Goal: Navigation & Orientation: Find specific page/section

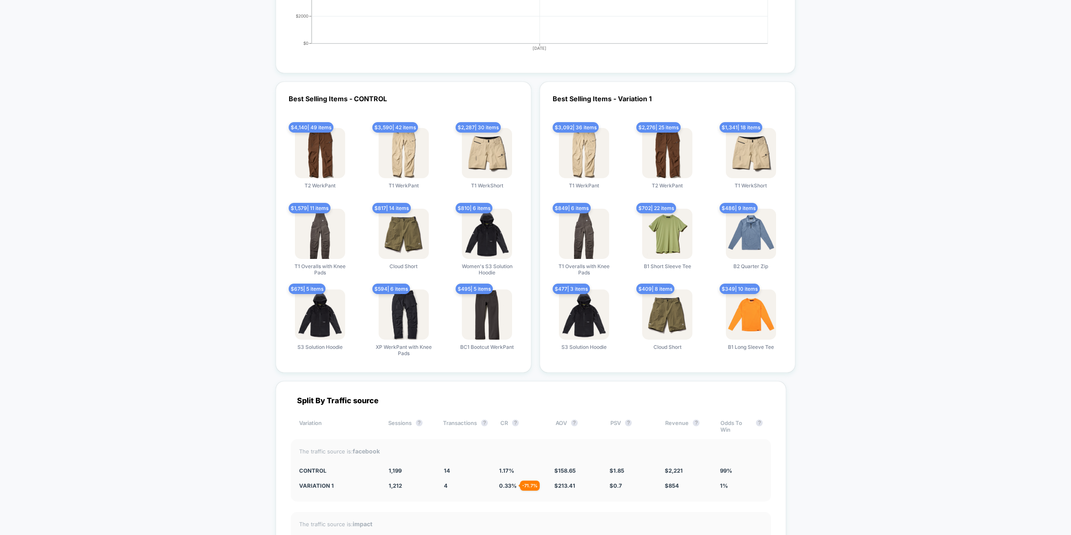
scroll to position [1548, 0]
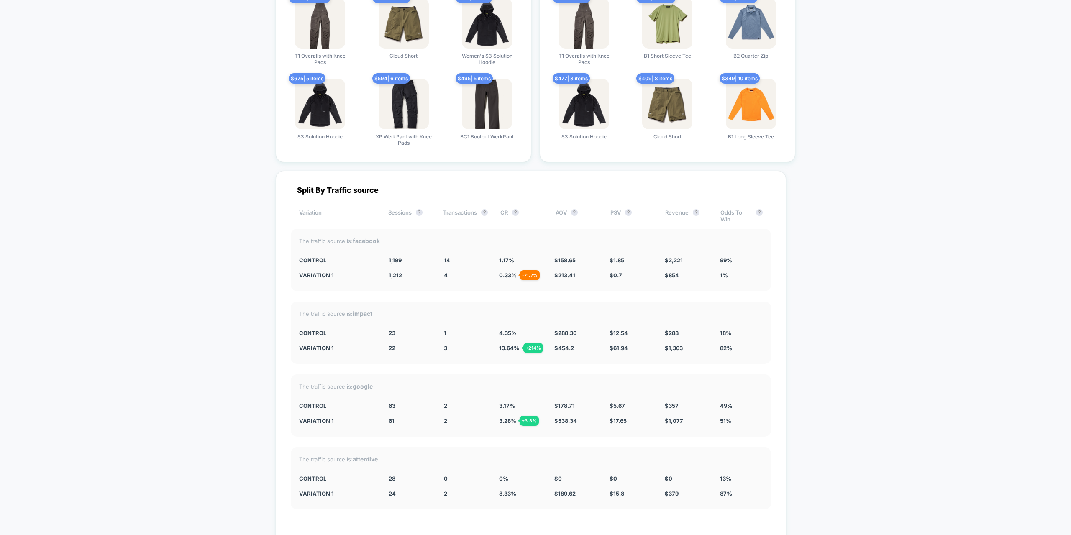
drag, startPoint x: 146, startPoint y: 381, endPoint x: 148, endPoint y: 377, distance: 4.9
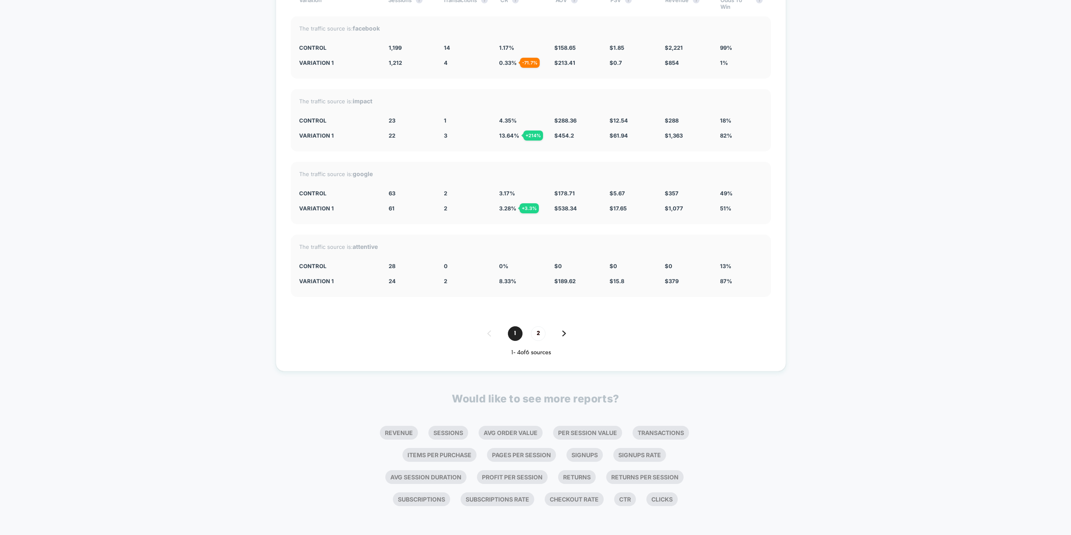
scroll to position [1761, 0]
click at [543, 333] on span "2" at bounding box center [538, 333] width 15 height 15
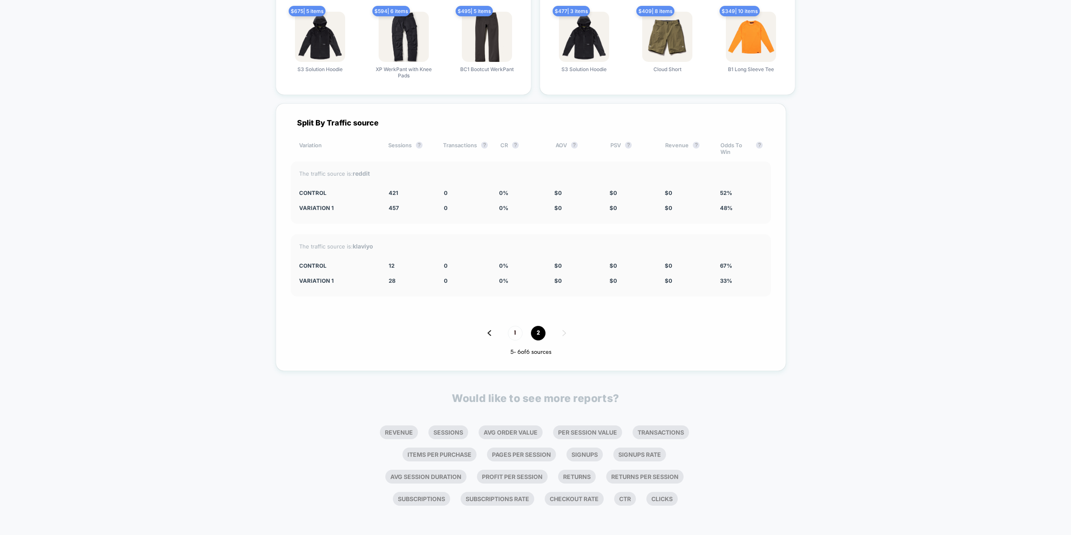
scroll to position [1615, 0]
click at [520, 336] on span "1" at bounding box center [515, 333] width 15 height 15
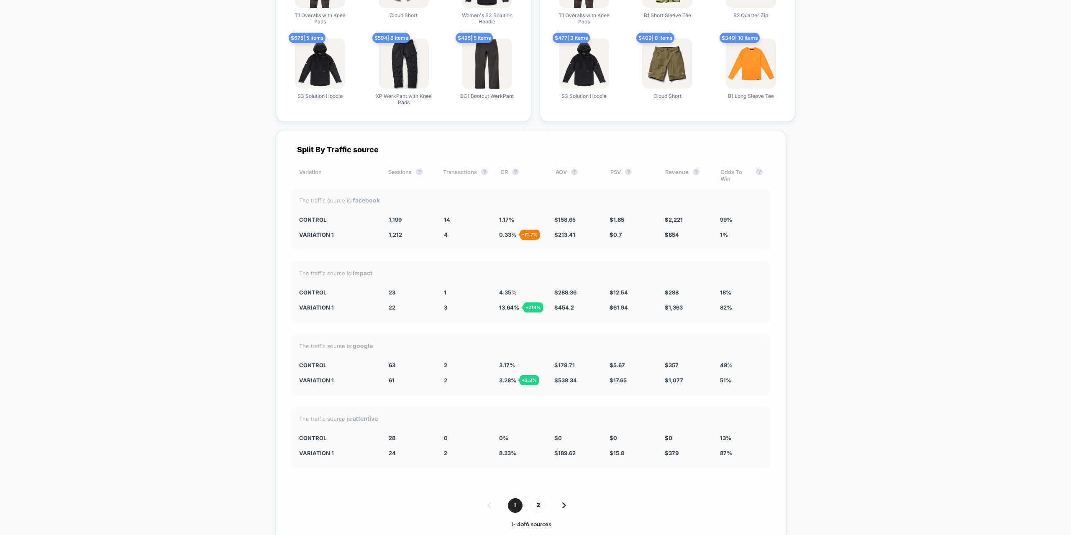
scroll to position [1590, 0]
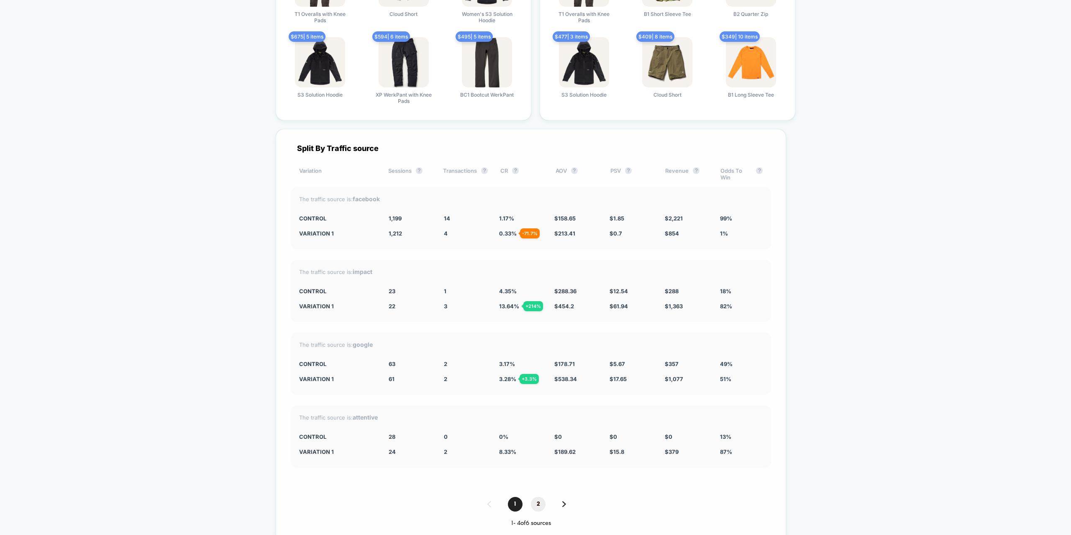
click at [545, 502] on span "2" at bounding box center [538, 504] width 15 height 15
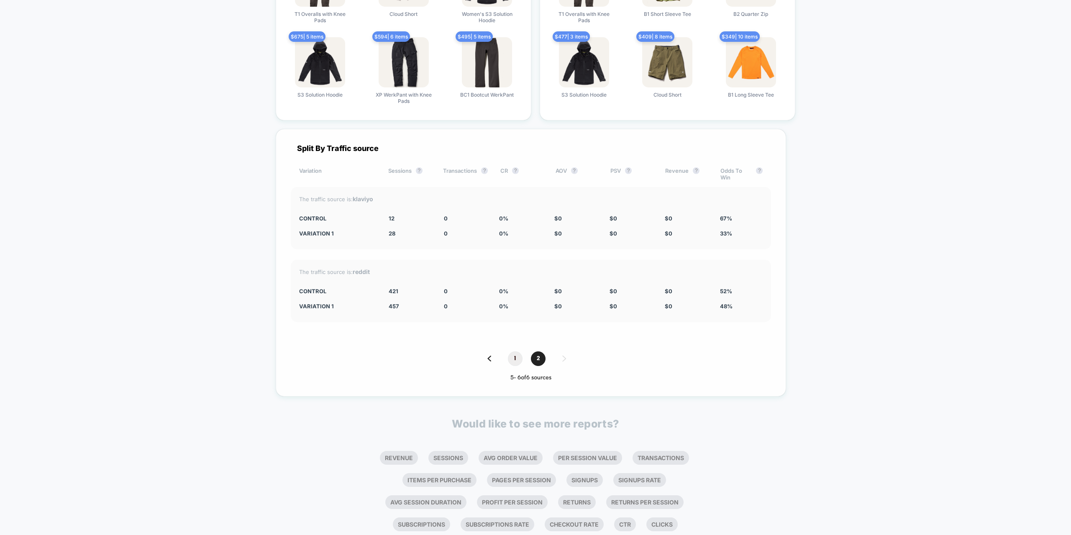
click at [518, 351] on span "1" at bounding box center [515, 358] width 15 height 15
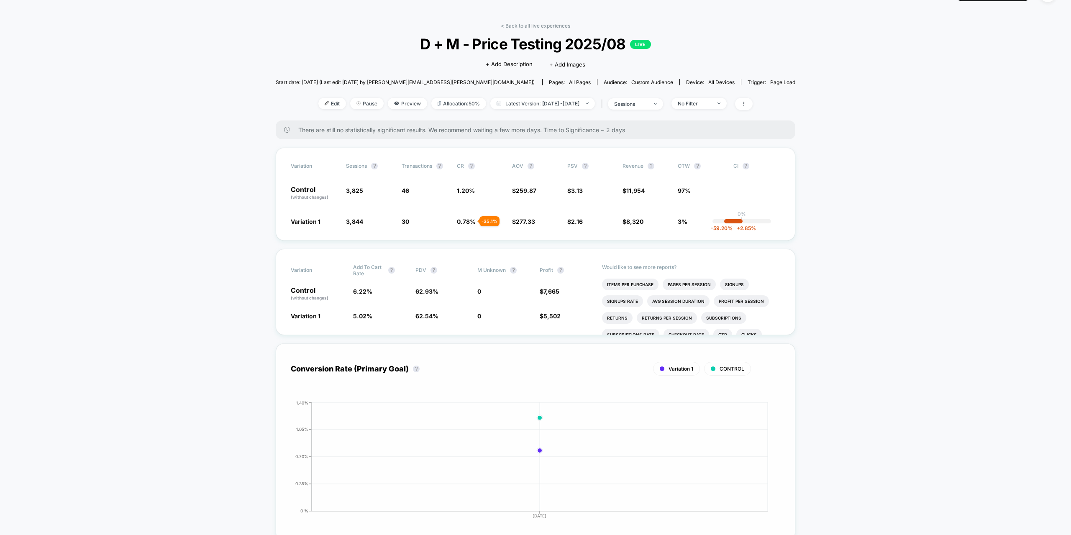
scroll to position [0, 0]
